Goal: Task Accomplishment & Management: Use online tool/utility

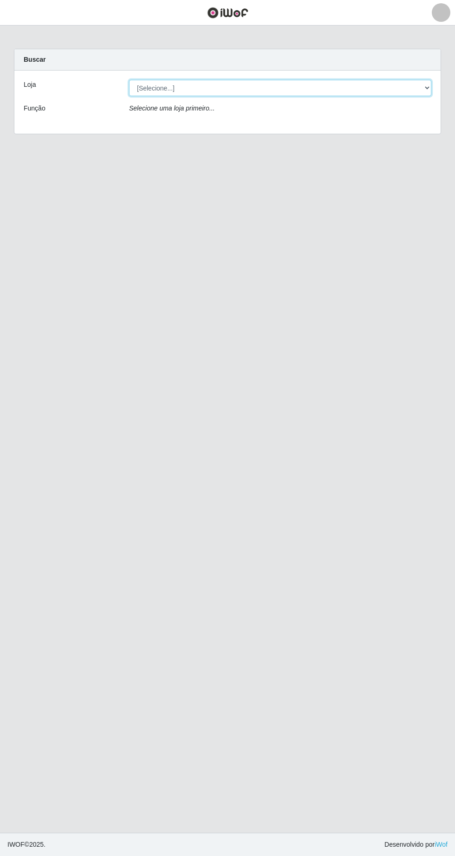
click at [158, 85] on select "[Selecione...] Extrabom - Loja 05 [GEOGRAPHIC_DATA]" at bounding box center [280, 88] width 302 height 16
select select "494"
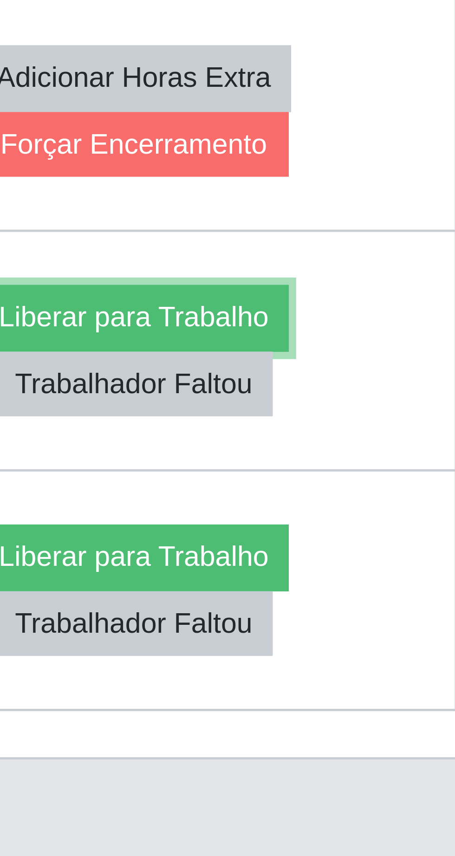
click at [397, 624] on button "Liberar para Trabalho" at bounding box center [366, 617] width 63 height 13
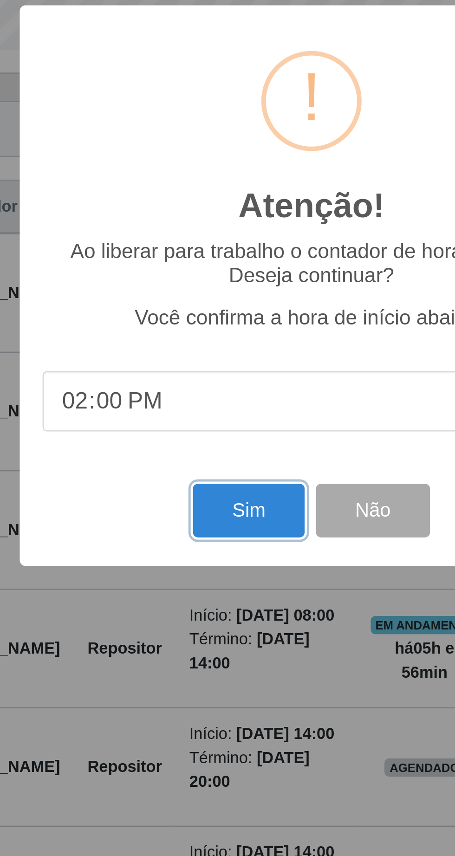
click at [194, 531] on button "Sim" at bounding box center [201, 520] width 45 height 22
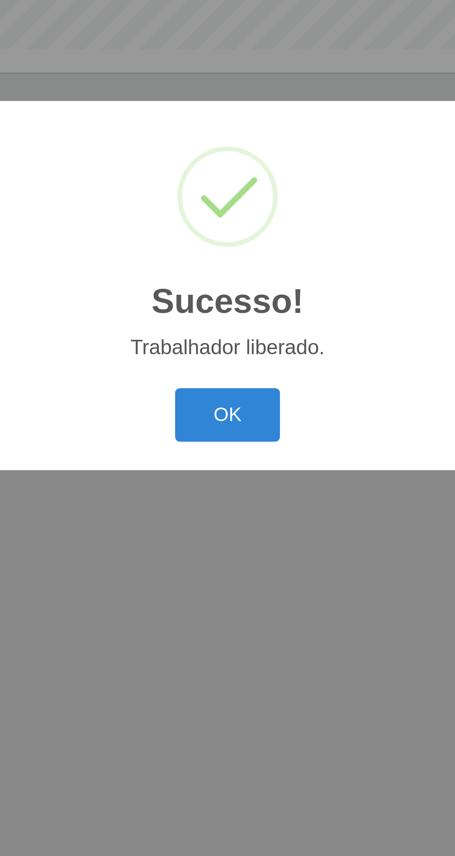
click at [230, 492] on button "OK" at bounding box center [227, 481] width 43 height 22
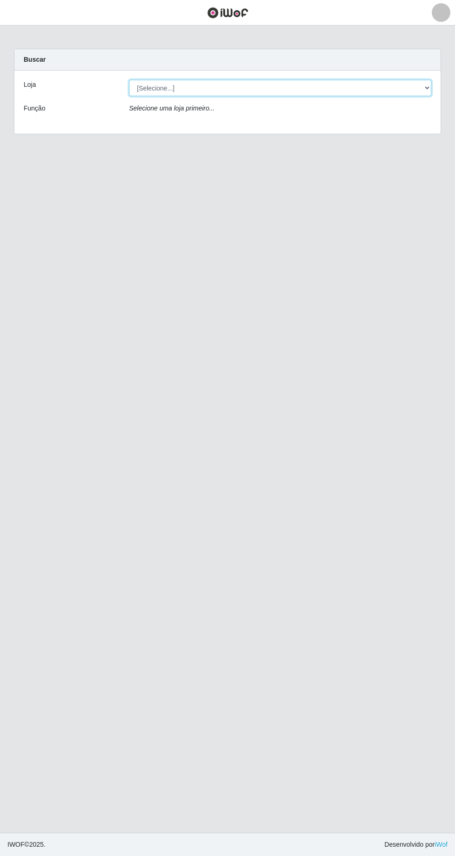
click at [282, 88] on select "[Selecione...] Extrabom - Loja 05 [GEOGRAPHIC_DATA]" at bounding box center [280, 88] width 302 height 16
select select "494"
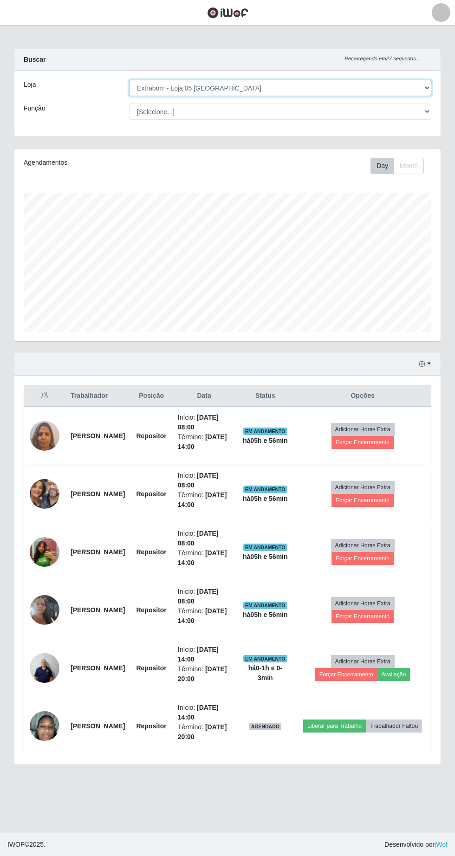
scroll to position [6, 0]
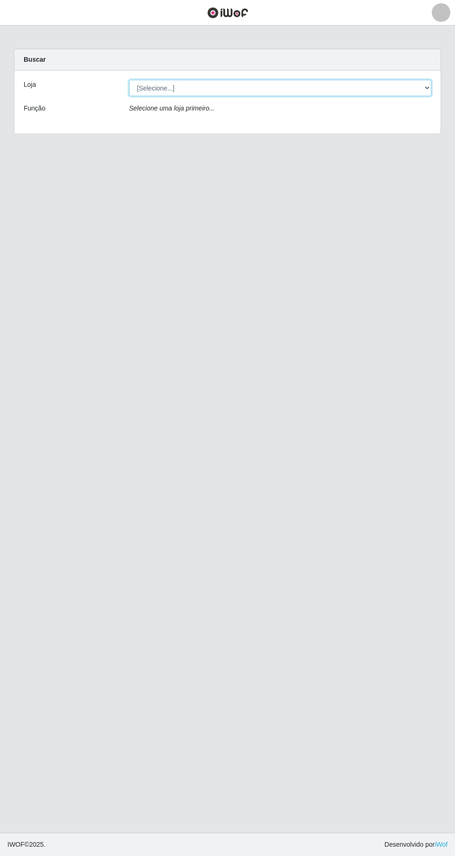
click at [161, 87] on select "[Selecione...] Extrabom - Loja 05 [GEOGRAPHIC_DATA]" at bounding box center [280, 88] width 302 height 16
select select "494"
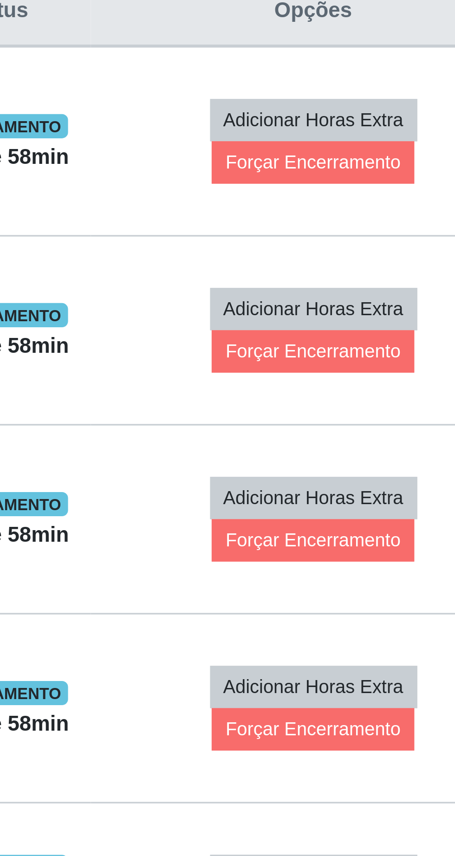
scroll to position [2, 0]
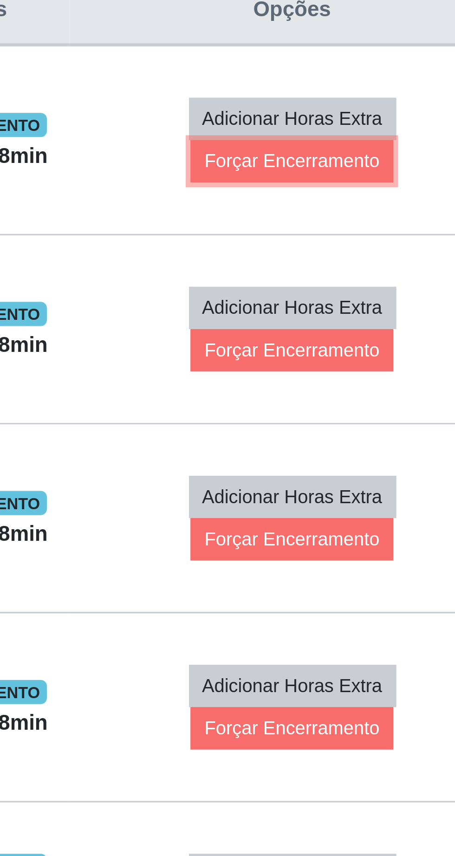
click at [394, 444] on button "Forçar Encerramento" at bounding box center [362, 442] width 62 height 13
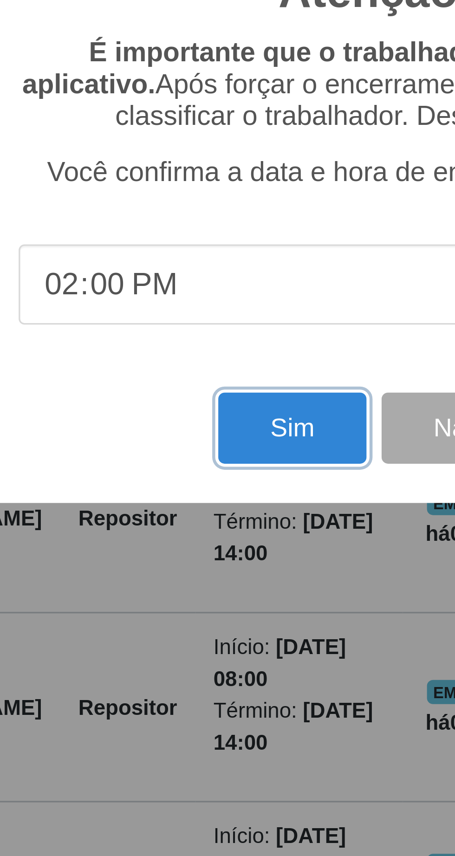
click at [192, 524] on button "Sim" at bounding box center [201, 524] width 45 height 22
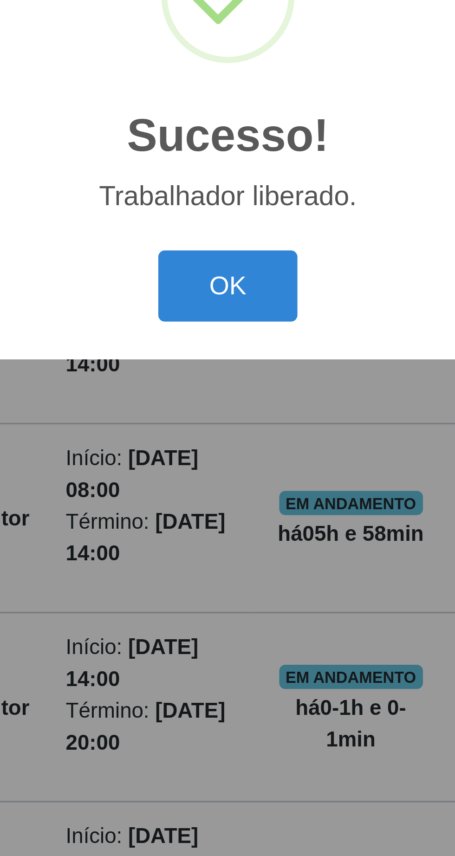
click at [232, 485] on button "OK" at bounding box center [227, 481] width 43 height 22
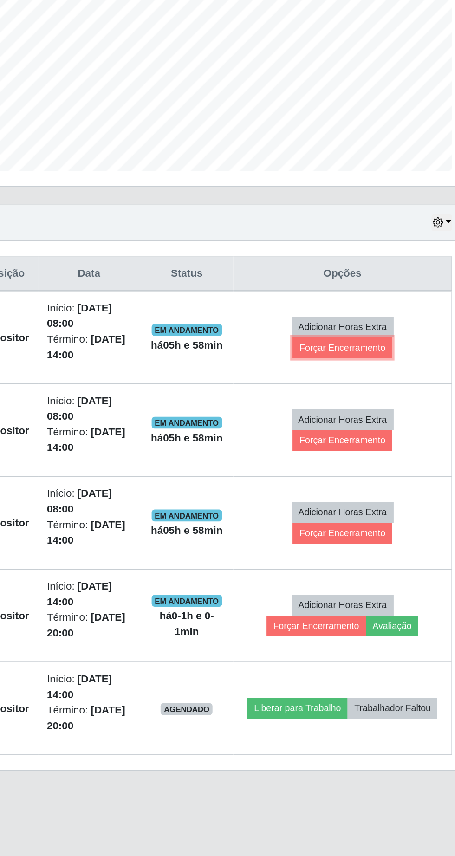
click at [388, 441] on button "Forçar Encerramento" at bounding box center [362, 442] width 62 height 13
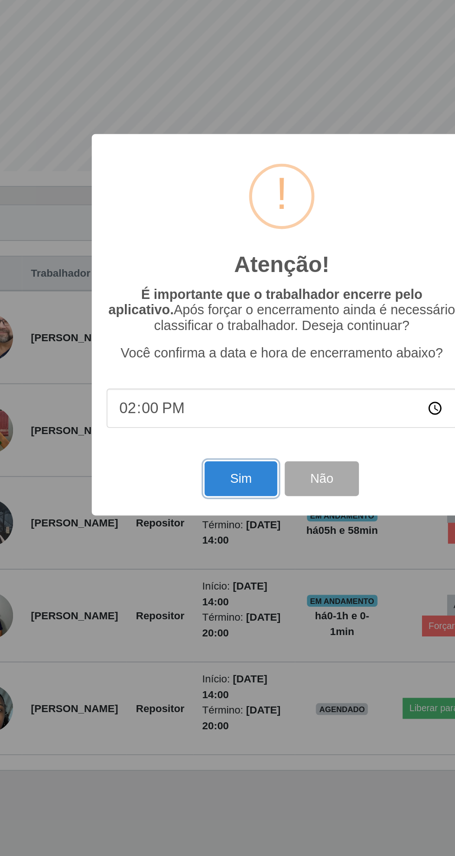
click at [194, 525] on button "Sim" at bounding box center [201, 524] width 45 height 22
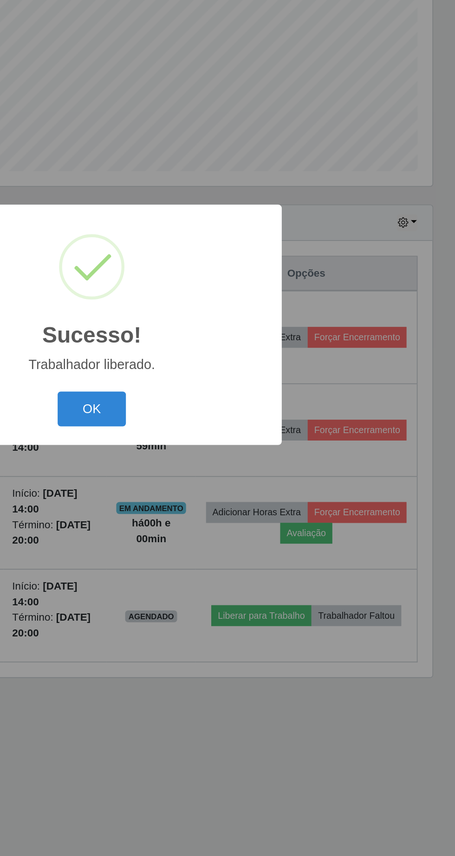
click at [230, 480] on button "OK" at bounding box center [227, 481] width 43 height 22
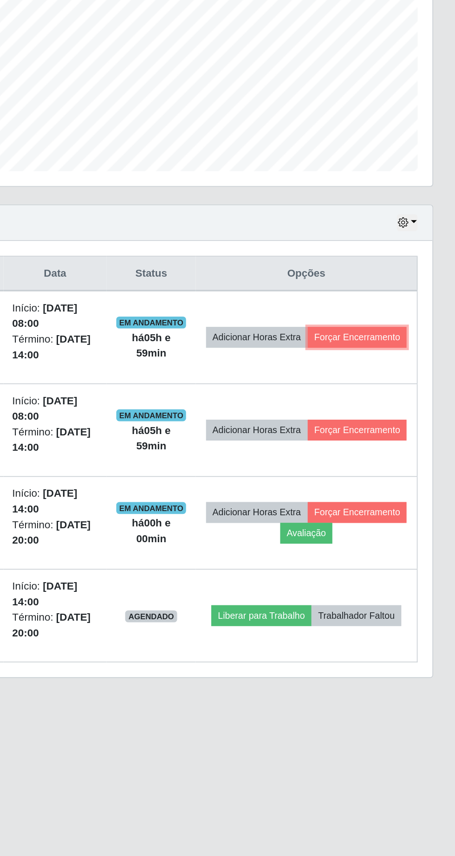
click at [390, 441] on button "Forçar Encerramento" at bounding box center [394, 435] width 62 height 13
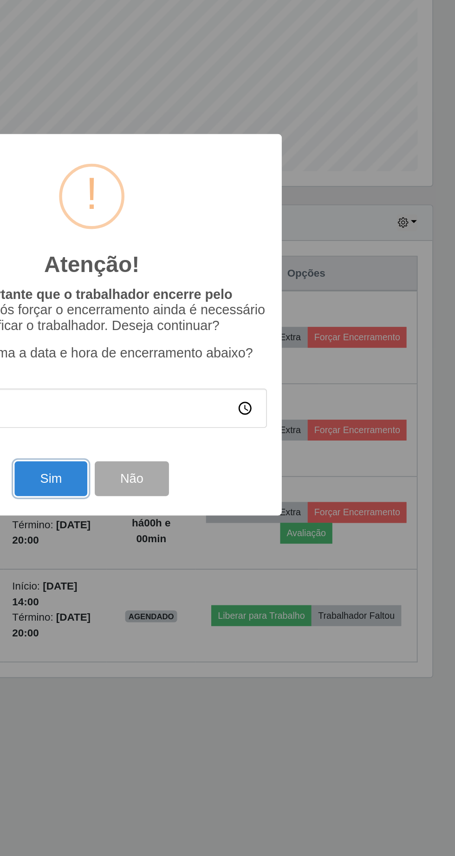
click at [201, 525] on button "Sim" at bounding box center [201, 524] width 45 height 22
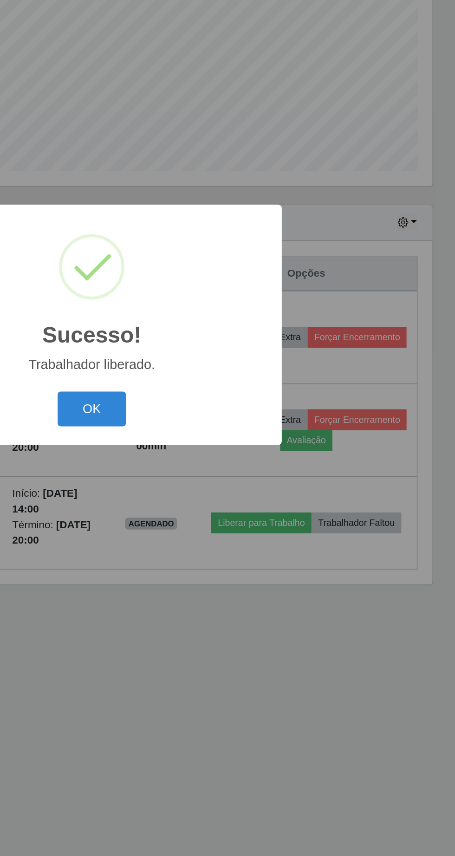
click at [224, 483] on button "OK" at bounding box center [227, 481] width 43 height 22
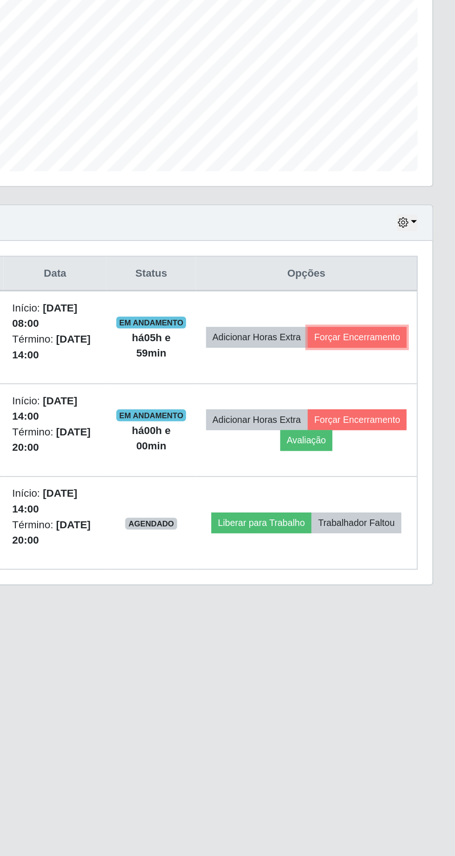
click at [383, 442] on button "Forçar Encerramento" at bounding box center [394, 435] width 62 height 13
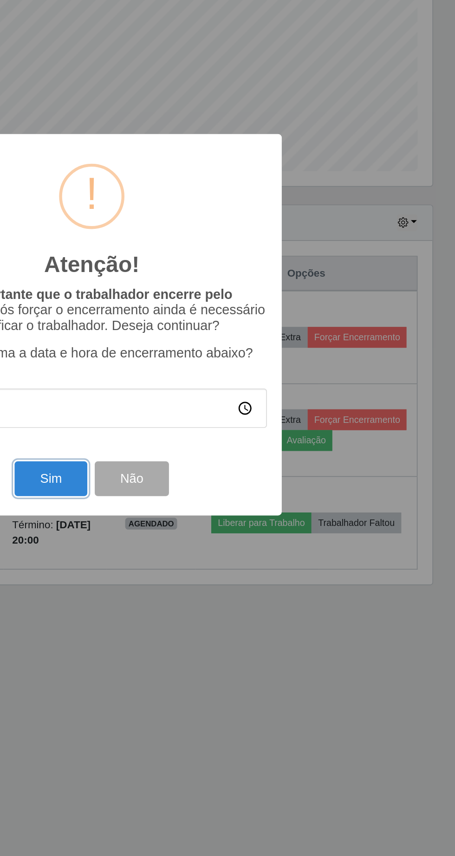
click at [199, 523] on button "Sim" at bounding box center [201, 524] width 45 height 22
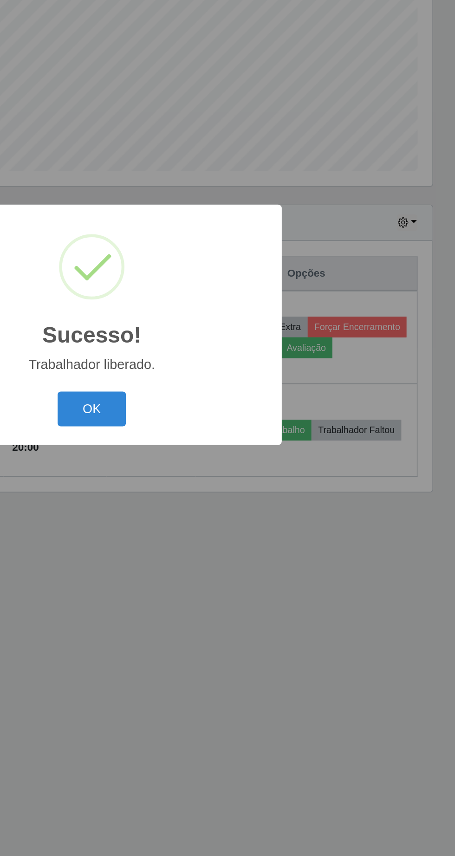
click at [217, 488] on button "OK" at bounding box center [227, 481] width 43 height 22
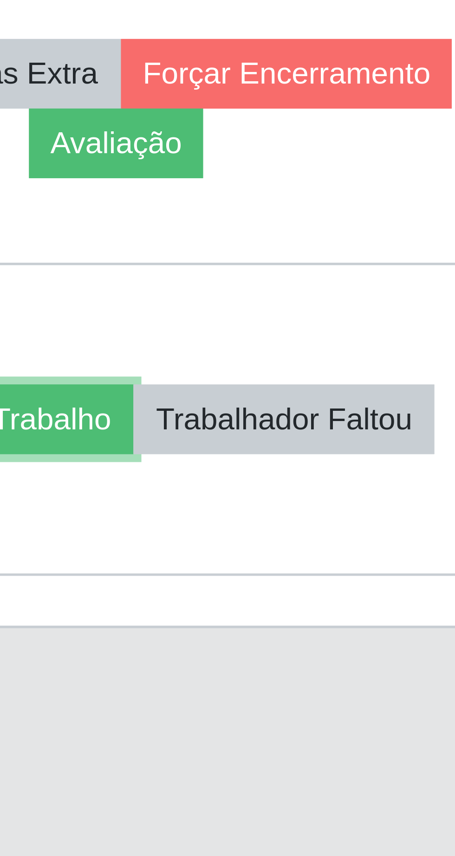
click at [365, 487] on button "Liberar para Trabalho" at bounding box center [333, 493] width 63 height 13
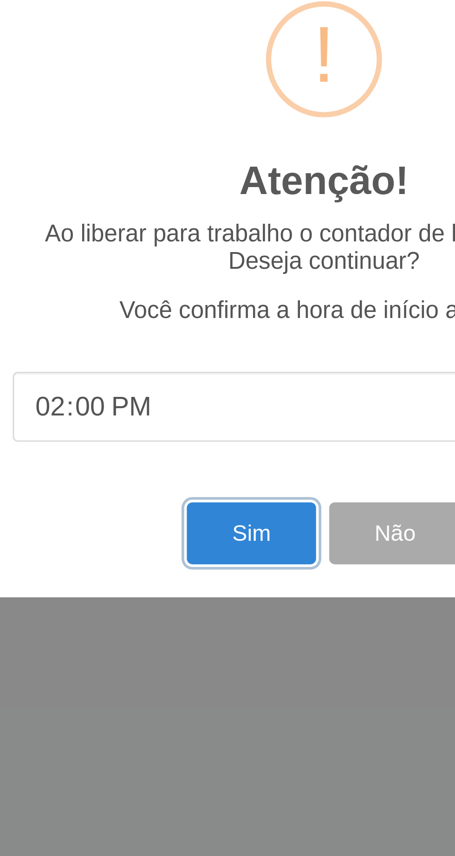
click at [201, 516] on button "Sim" at bounding box center [201, 520] width 45 height 22
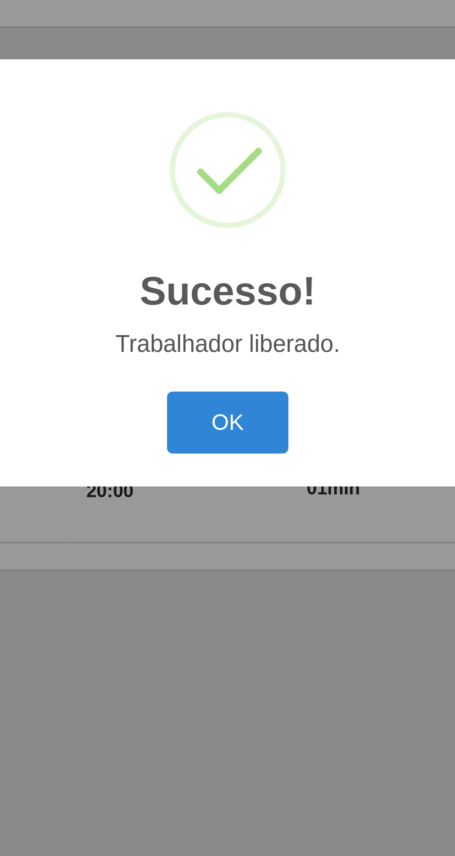
click at [235, 483] on button "OK" at bounding box center [227, 481] width 43 height 22
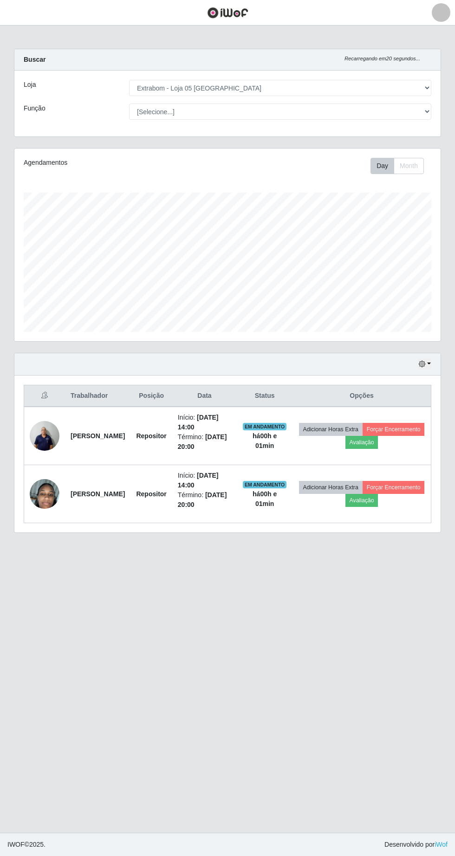
scroll to position [6, 0]
